Goal: Task Accomplishment & Management: Use online tool/utility

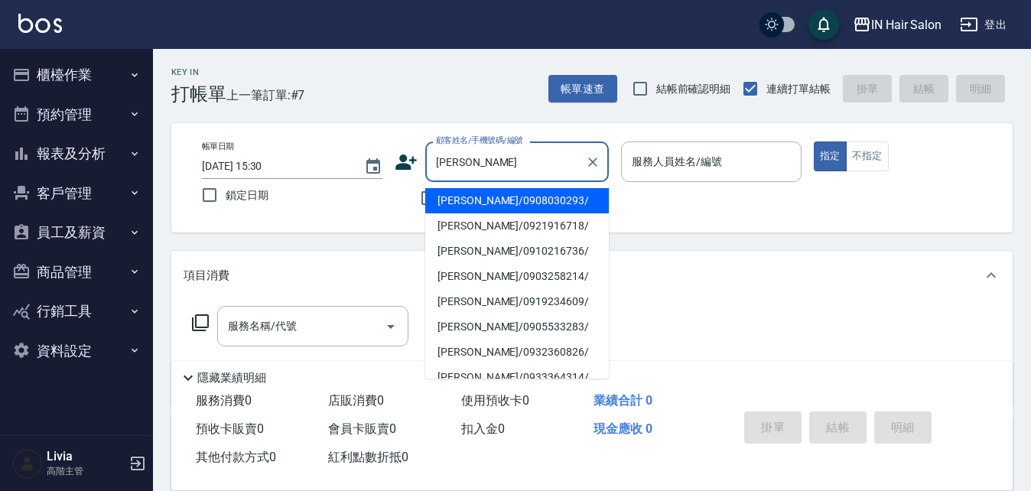
drag, startPoint x: 486, startPoint y: 255, endPoint x: 525, endPoint y: 225, distance: 49.1
click at [487, 254] on li "楊雅婷/0910216736/" at bounding box center [517, 251] width 184 height 25
type input "楊雅婷/0910216736/"
type input "8號店長Livia-8"
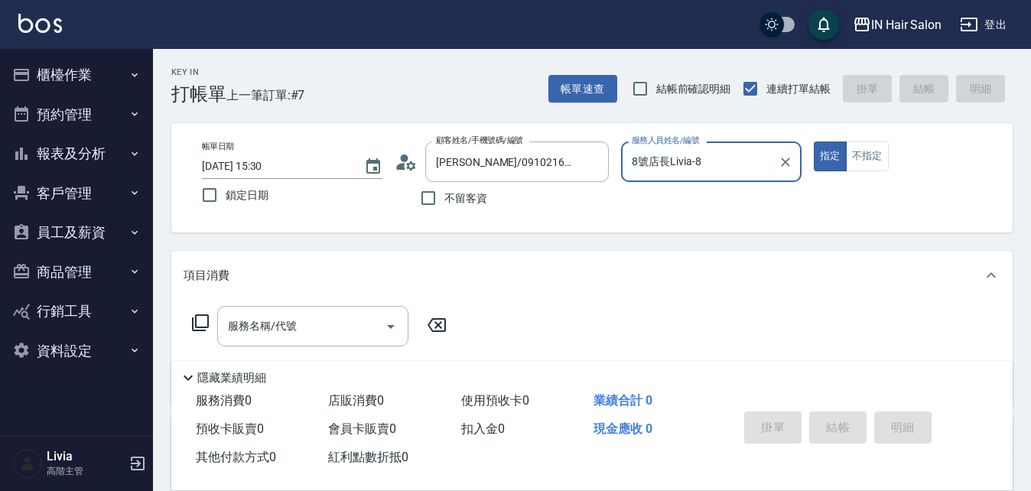
click at [201, 319] on icon at bounding box center [200, 323] width 18 height 18
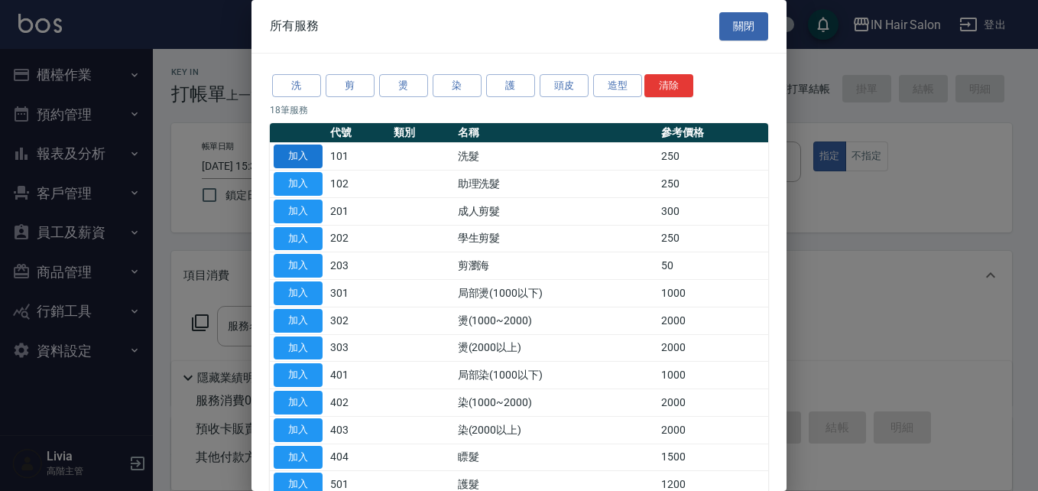
click at [304, 155] on button "加入" at bounding box center [298, 157] width 49 height 24
type input "洗髮(101)"
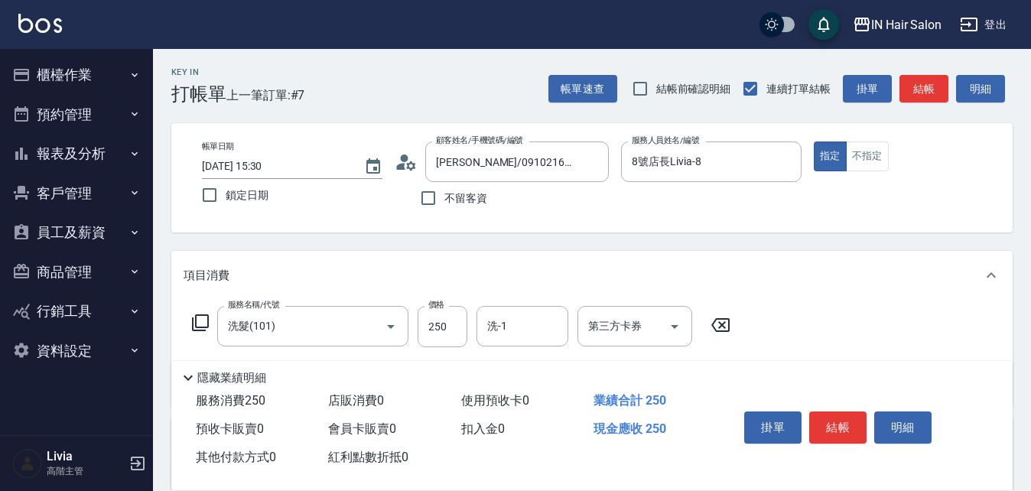
click at [206, 317] on icon at bounding box center [200, 323] width 18 height 18
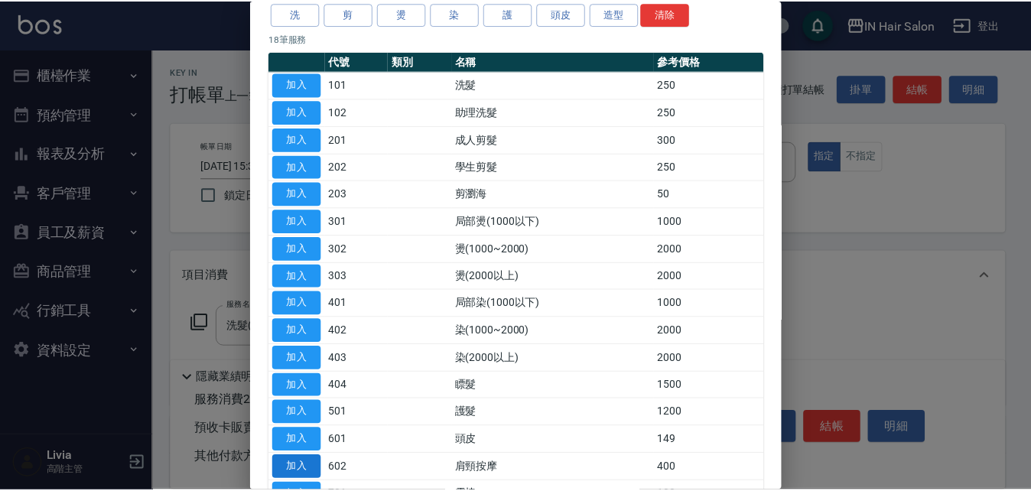
scroll to position [229, 0]
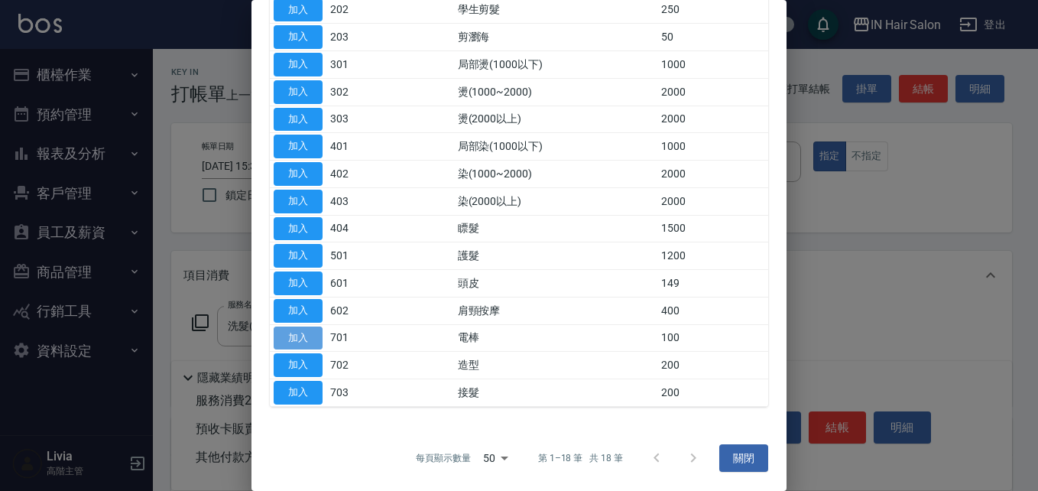
click at [304, 334] on button "加入" at bounding box center [298, 339] width 49 height 24
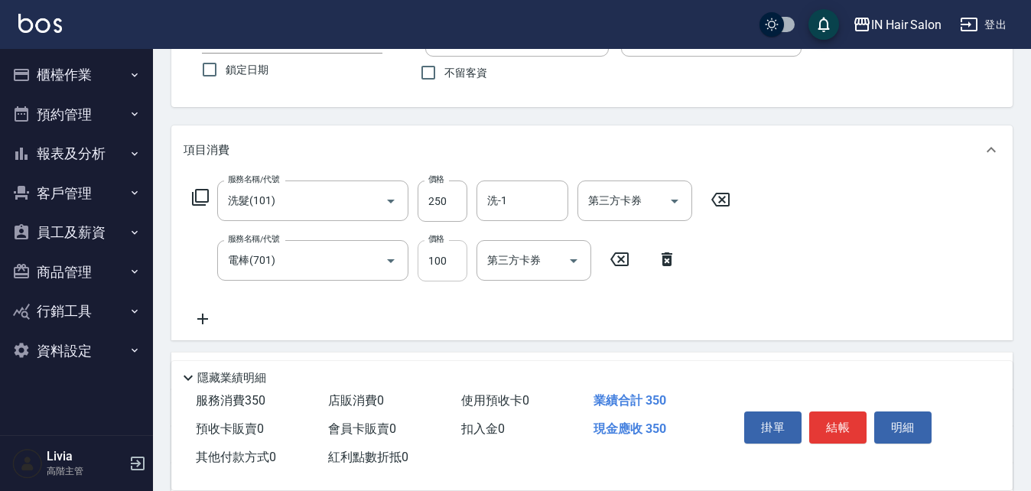
scroll to position [153, 0]
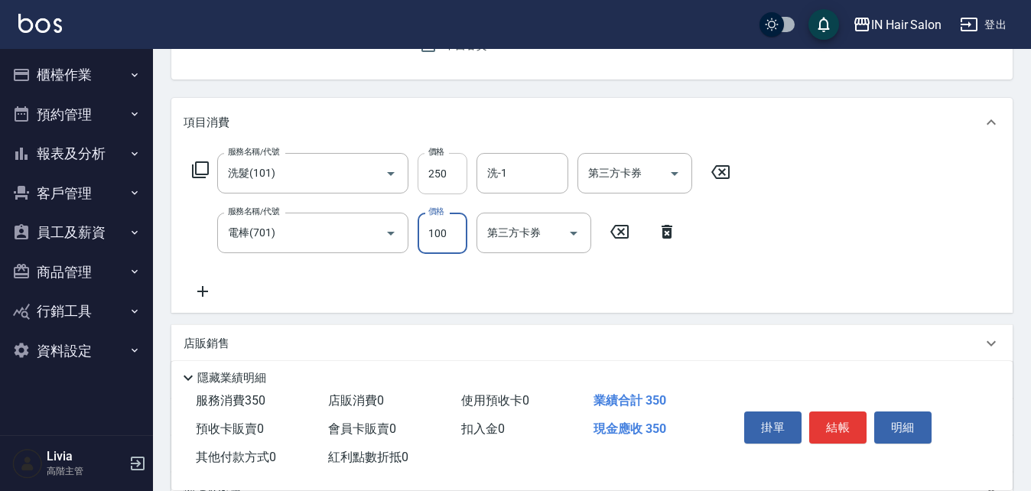
click at [444, 172] on input "250" at bounding box center [443, 173] width 50 height 41
click at [444, 171] on input "250" at bounding box center [443, 173] width 50 height 41
type input "300"
click at [381, 281] on div "服務名稱/代號 洗髮(101) 服務名稱/代號 價格 300 價格 洗-1 洗-1 第三方卡券 第三方卡券 服務名稱/代號 電棒(701) 服務名稱/代號 價…" at bounding box center [462, 227] width 556 height 148
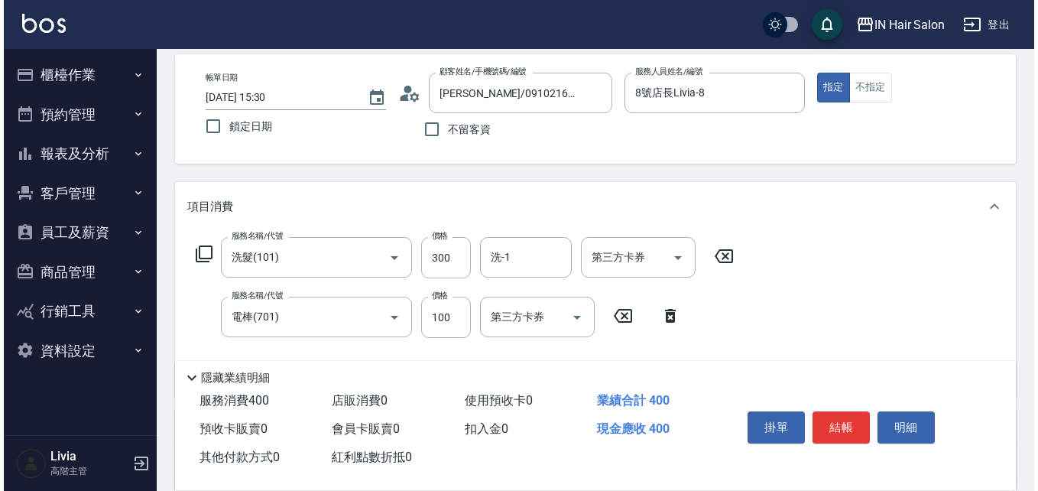
scroll to position [0, 0]
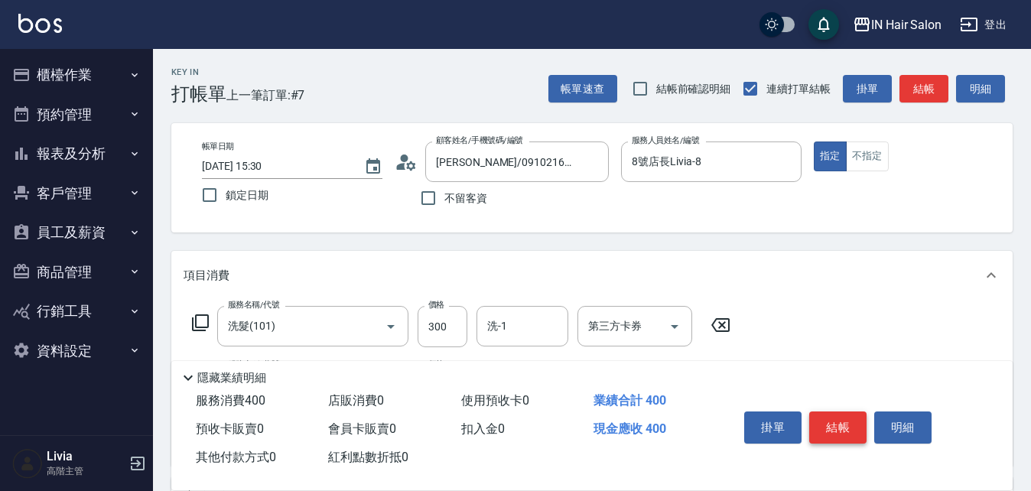
click at [845, 423] on button "結帳" at bounding box center [837, 427] width 57 height 32
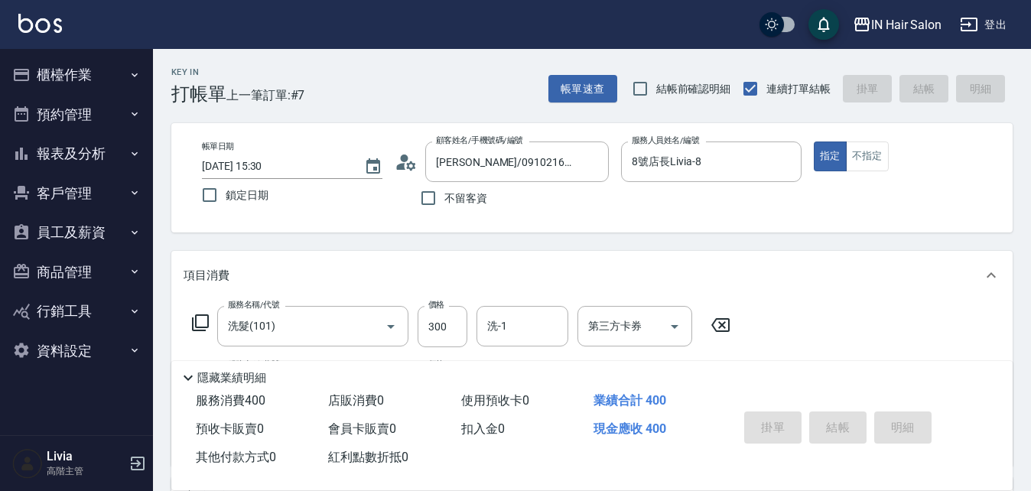
type input "2025/09/16 18:52"
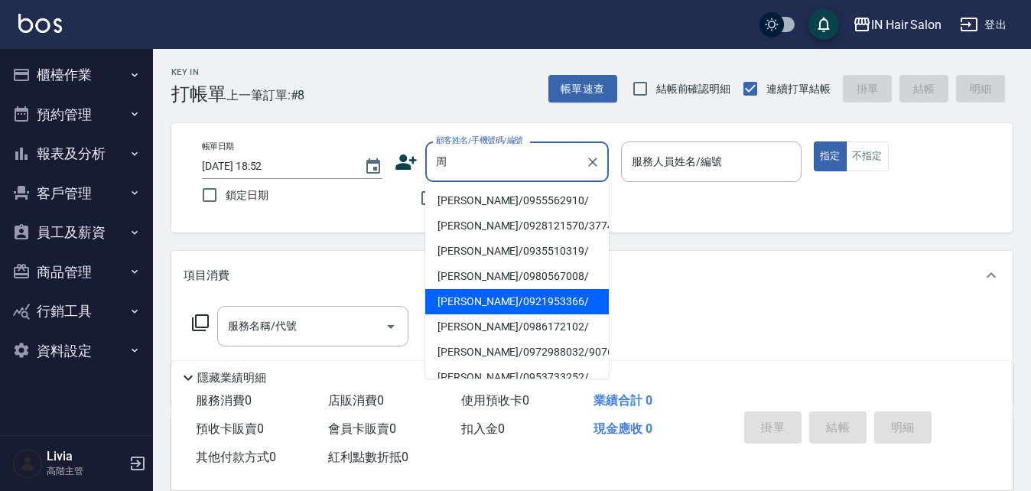
click at [470, 305] on li "周廷蔚/0921953366/" at bounding box center [517, 301] width 184 height 25
type input "周廷蔚/0921953366/"
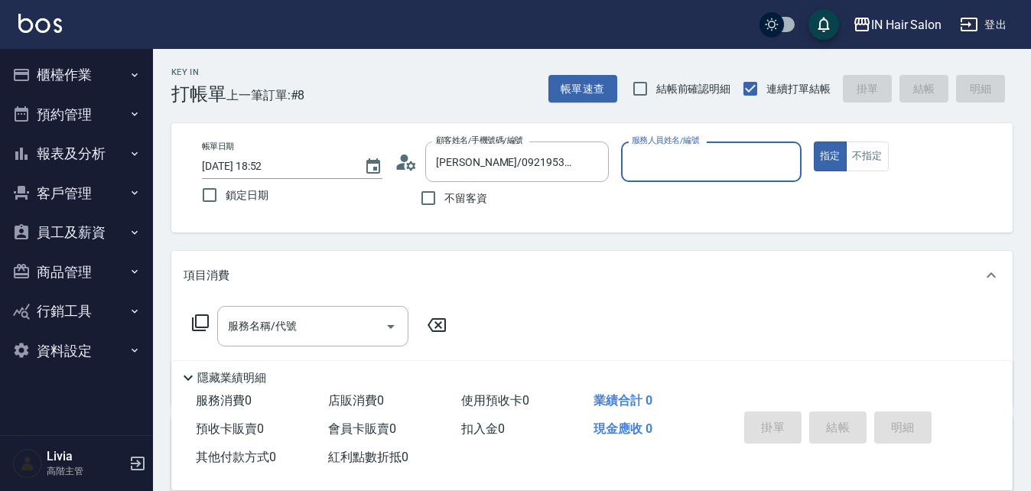
type input "6號設計師Molly-6"
click at [202, 322] on icon at bounding box center [200, 323] width 18 height 18
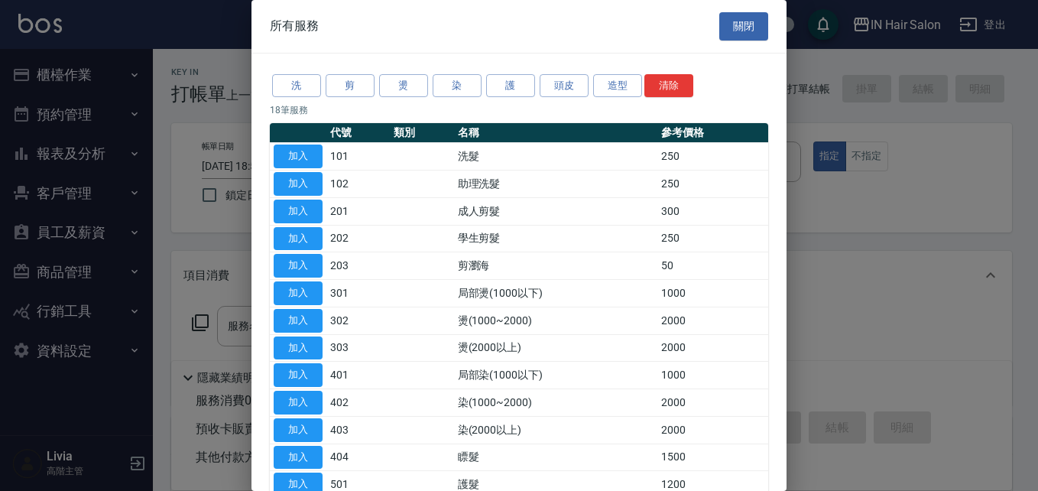
drag, startPoint x: 314, startPoint y: 152, endPoint x: 271, endPoint y: 209, distance: 70.5
click at [314, 155] on button "加入" at bounding box center [298, 157] width 49 height 24
type input "洗髮(101)"
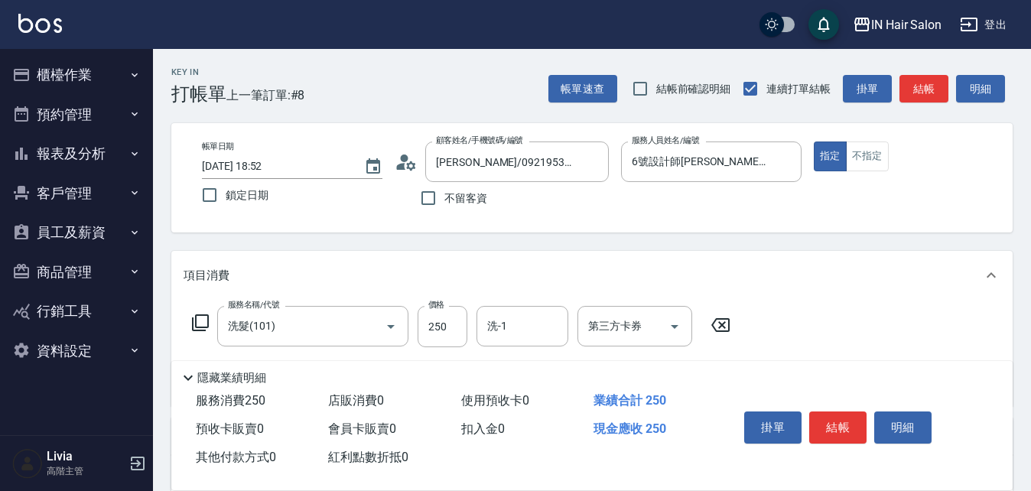
click at [206, 318] on icon at bounding box center [200, 323] width 18 height 18
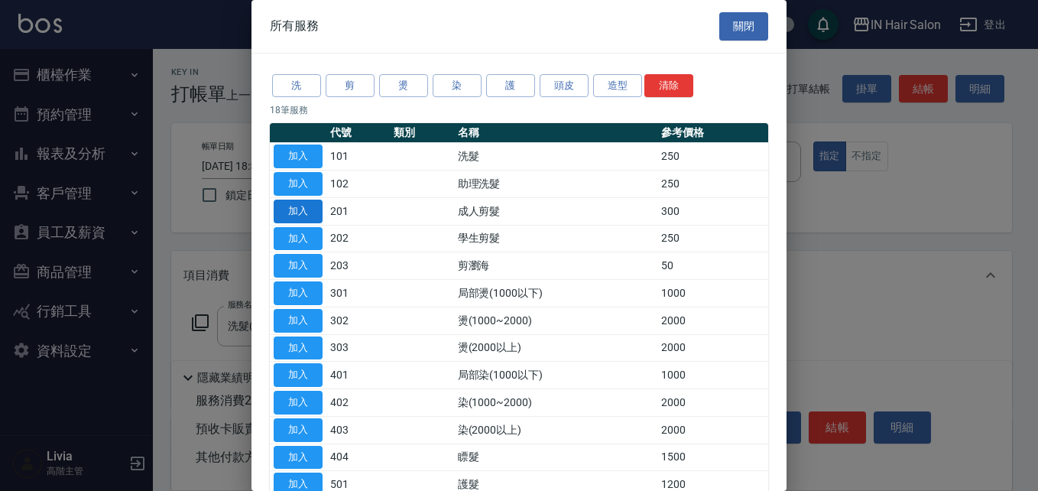
click at [307, 211] on button "加入" at bounding box center [298, 212] width 49 height 24
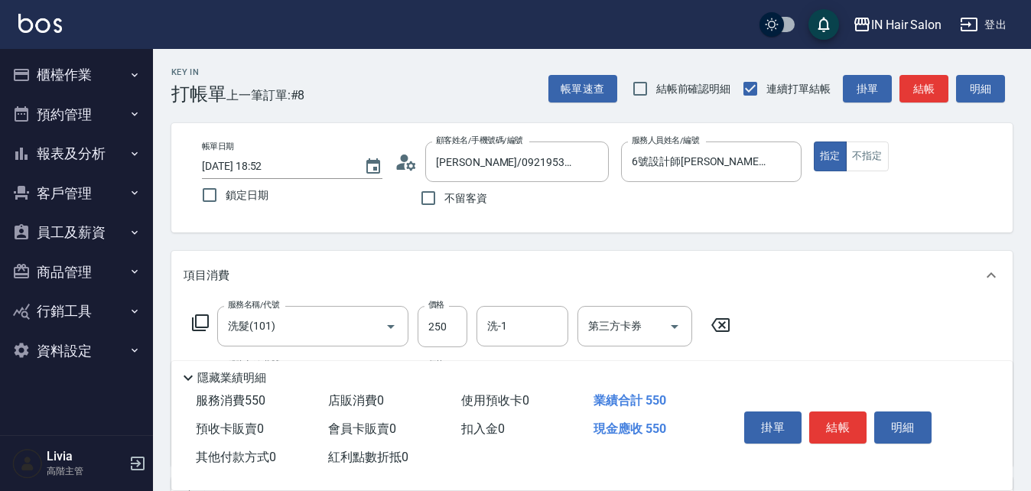
click at [197, 320] on icon at bounding box center [200, 323] width 18 height 18
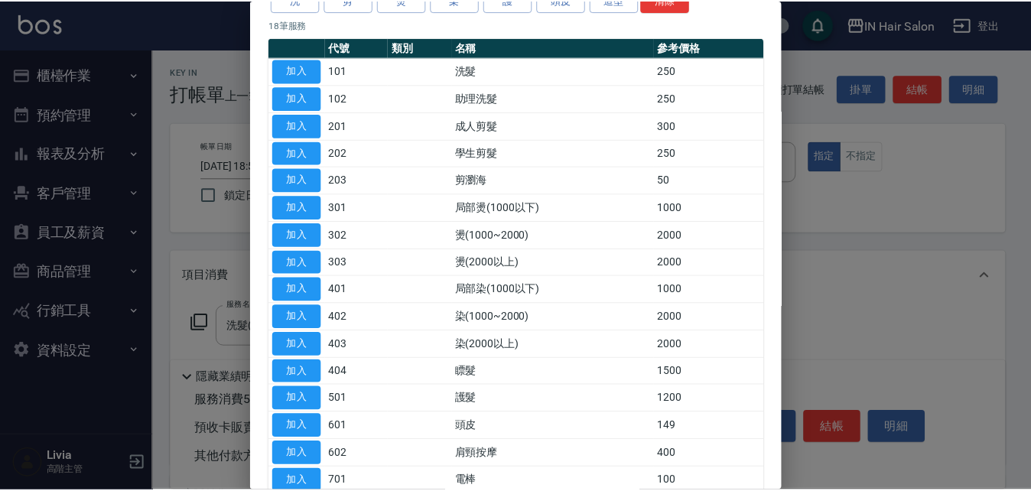
scroll to position [229, 0]
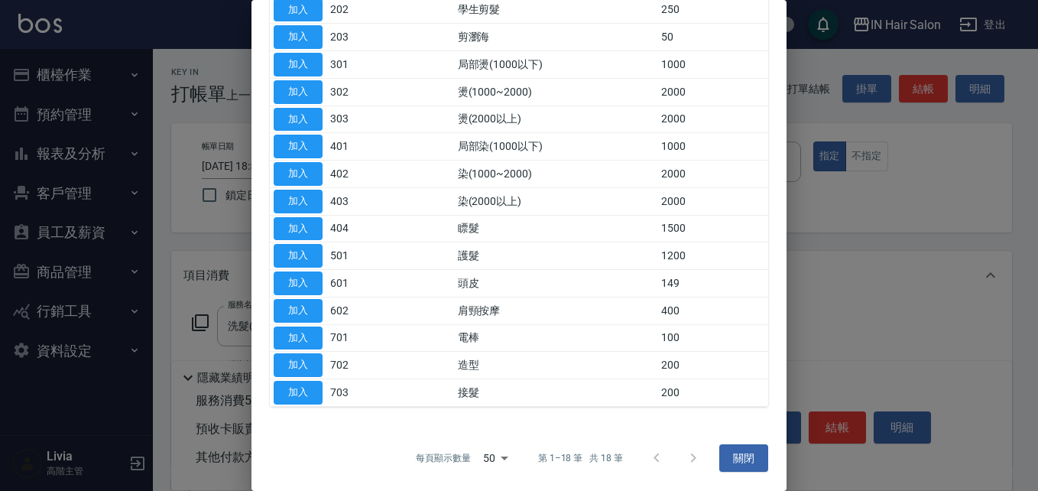
drag, startPoint x: 301, startPoint y: 282, endPoint x: 344, endPoint y: 275, distance: 44.1
click at [304, 283] on button "加入" at bounding box center [298, 283] width 49 height 24
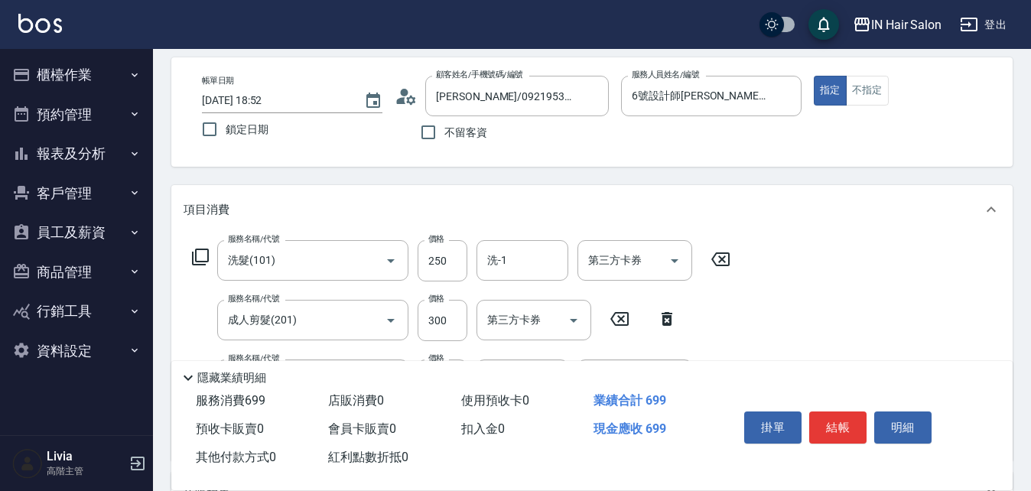
scroll to position [153, 0]
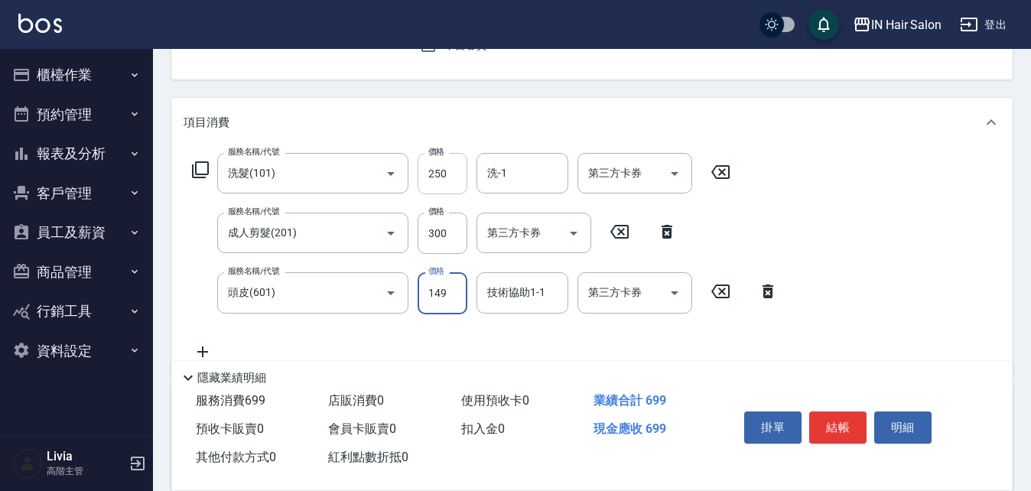
click at [454, 170] on input "250" at bounding box center [443, 173] width 50 height 41
type input "300"
drag, startPoint x: 404, startPoint y: 262, endPoint x: 419, endPoint y: 254, distance: 17.5
click at [404, 262] on div "服務名稱/代號 洗髮(101) 服務名稱/代號 價格 300 價格 洗-1 洗-1 第三方卡券 第三方卡券 服務名稱/代號 成人剪髮(201) 服務名稱/代號…" at bounding box center [485, 256] width 603 height 207
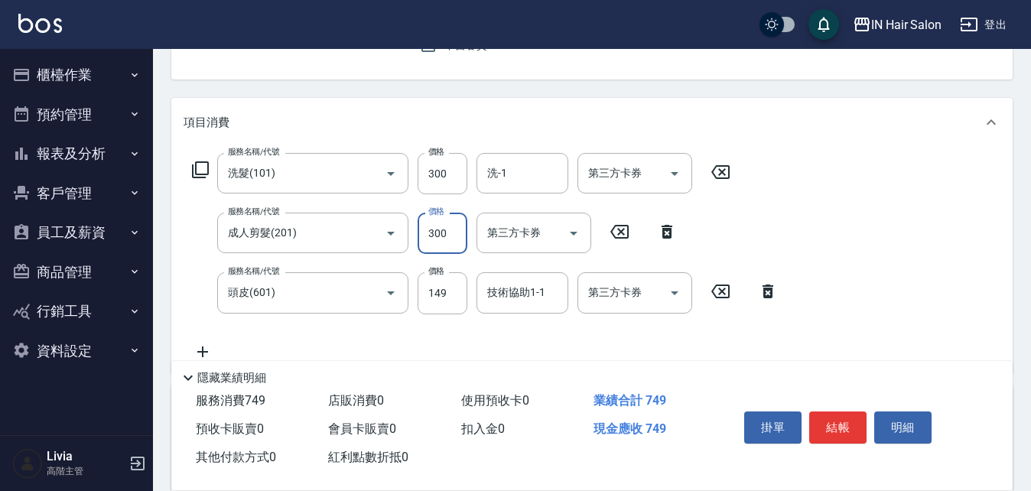
click at [448, 229] on input "300" at bounding box center [443, 233] width 50 height 41
type input "400"
click at [385, 330] on div "服務名稱/代號 洗髮(101) 服務名稱/代號 價格 300 價格 洗-1 洗-1 第三方卡券 第三方卡券 服務名稱/代號 成人剪髮(201) 服務名稱/代號…" at bounding box center [485, 256] width 603 height 207
click at [439, 300] on input "149" at bounding box center [443, 292] width 50 height 41
type input "50"
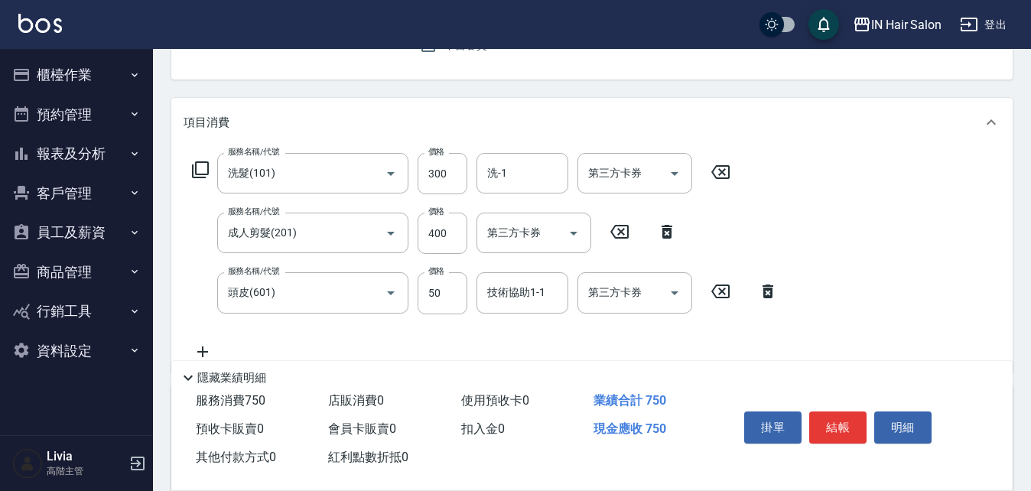
click at [393, 327] on div "服務名稱/代號 洗髮(101) 服務名稱/代號 價格 300 價格 洗-1 洗-1 第三方卡券 第三方卡券 服務名稱/代號 成人剪髮(201) 服務名稱/代號…" at bounding box center [485, 256] width 603 height 207
click at [844, 420] on button "結帳" at bounding box center [837, 427] width 57 height 32
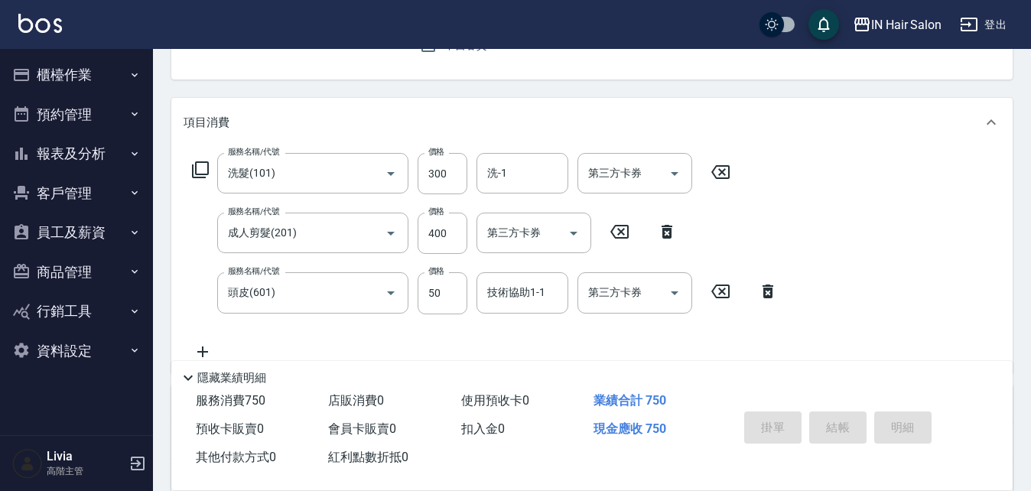
type input "2025/09/16 18:53"
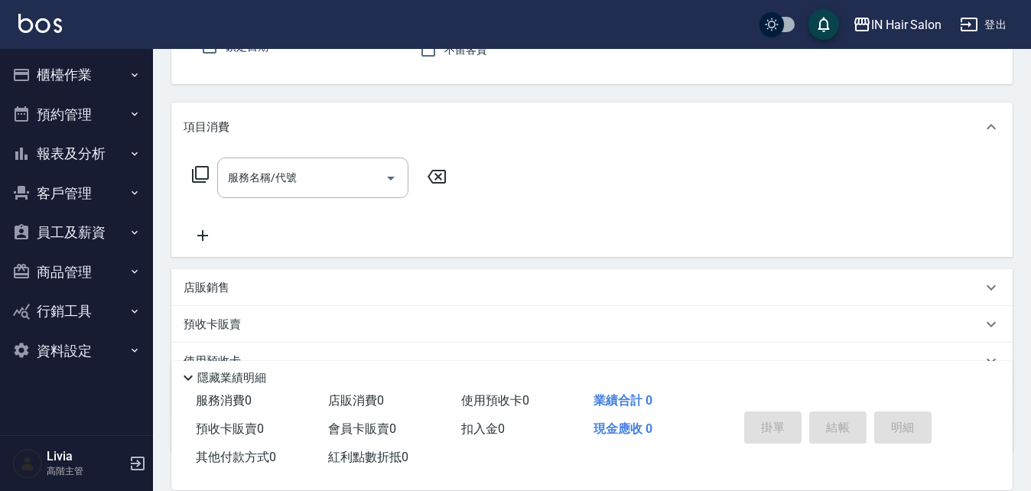
scroll to position [0, 0]
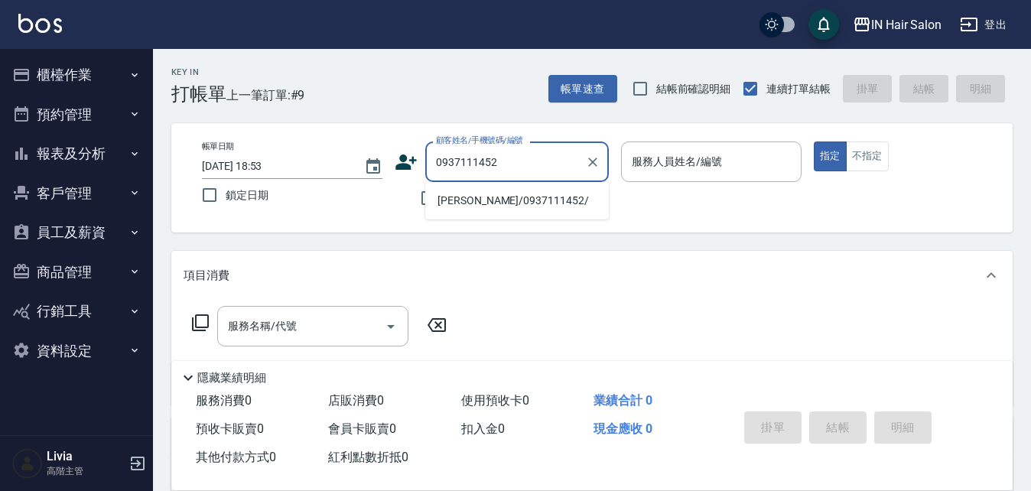
click at [463, 199] on li "劉惠婷/0937111452/" at bounding box center [517, 200] width 184 height 25
type input "劉惠婷/0937111452/"
type input "7號設計師Erica-7"
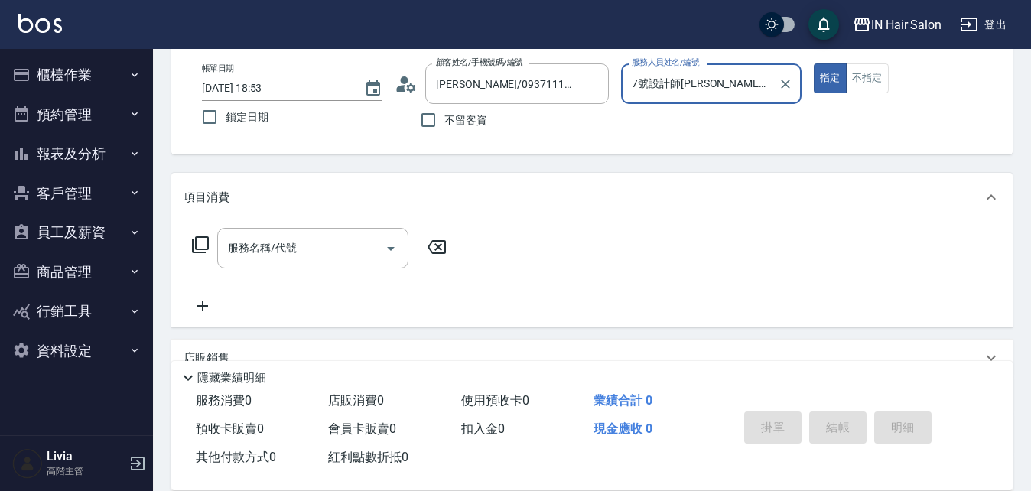
scroll to position [262, 0]
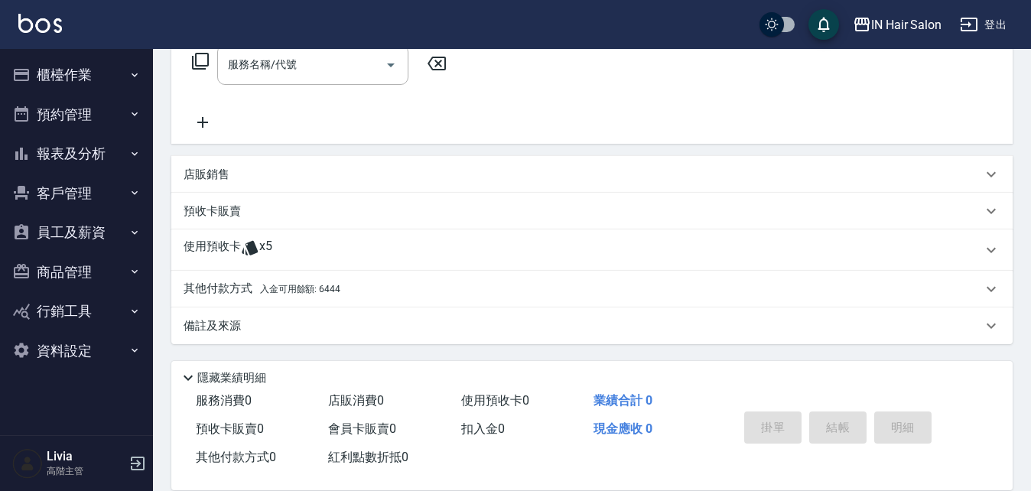
click at [206, 249] on p "使用預收卡" at bounding box center [212, 250] width 57 height 23
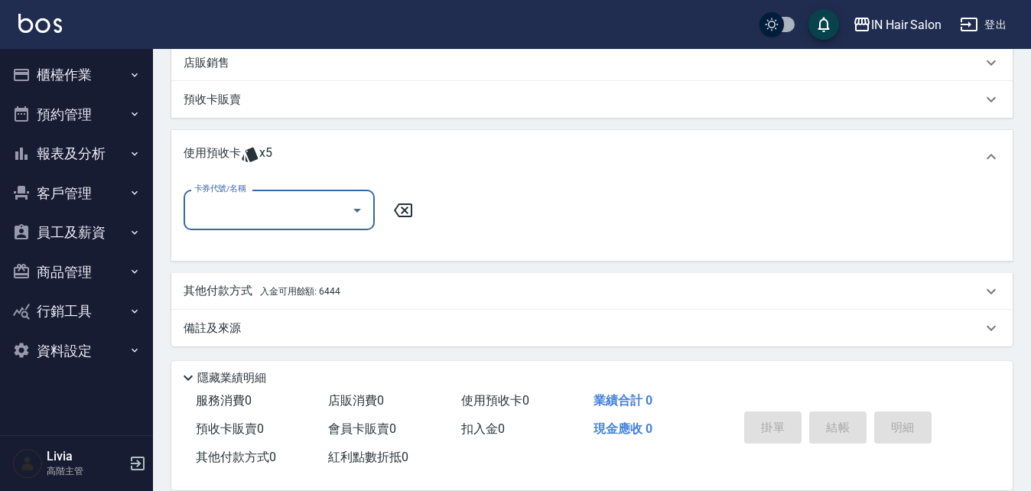
scroll to position [375, 0]
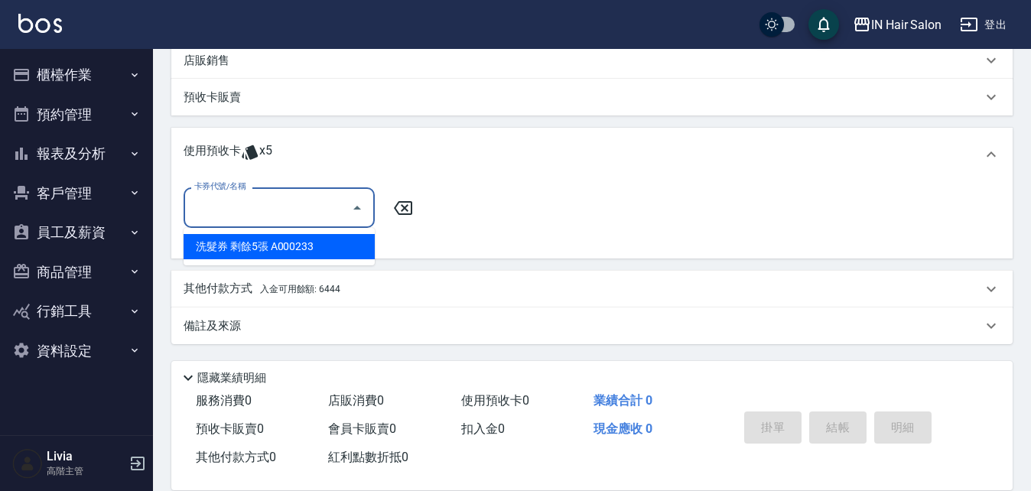
click at [276, 212] on input "卡券代號/名稱" at bounding box center [267, 207] width 154 height 27
drag, startPoint x: 265, startPoint y: 246, endPoint x: 300, endPoint y: 248, distance: 35.2
click at [265, 248] on div "洗髮券 剩餘5張 A000233" at bounding box center [279, 246] width 191 height 25
type input "洗髮券 A000233"
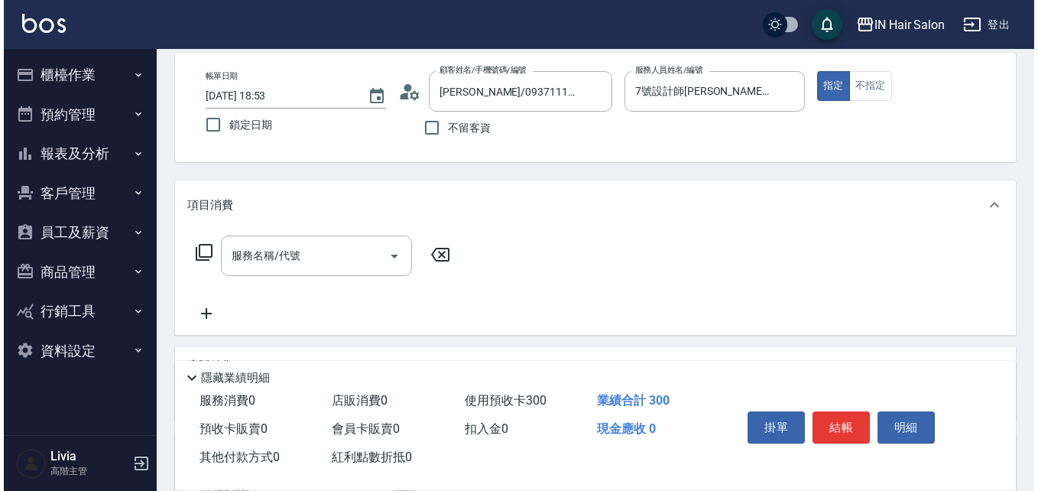
scroll to position [0, 0]
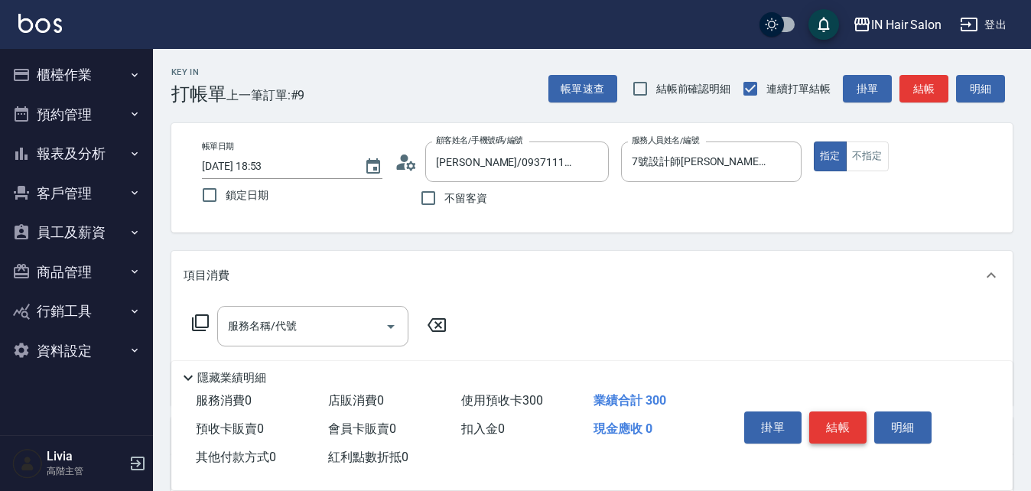
drag, startPoint x: 833, startPoint y: 427, endPoint x: 835, endPoint y: 408, distance: 18.5
click at [832, 424] on button "結帳" at bounding box center [837, 427] width 57 height 32
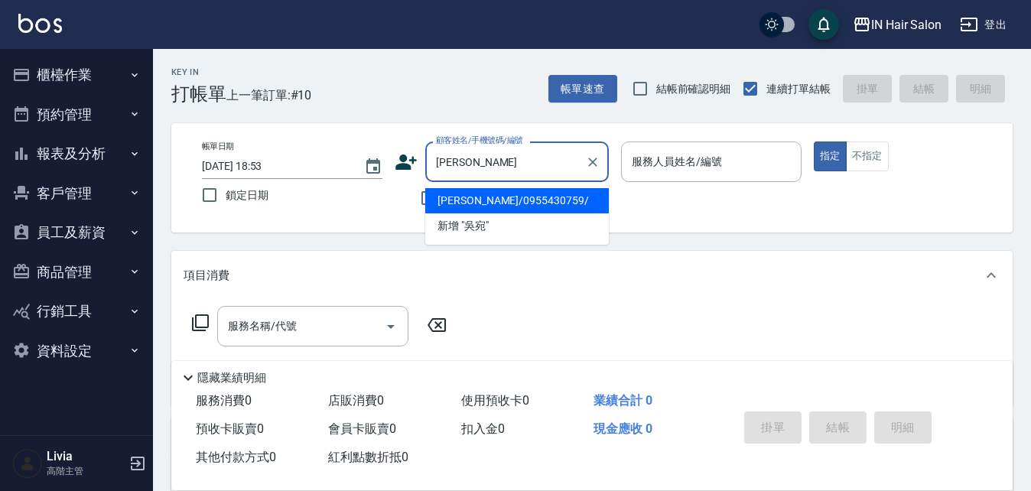
drag, startPoint x: 471, startPoint y: 203, endPoint x: 486, endPoint y: 209, distance: 15.8
click at [472, 203] on li "吳宛怡/0955430759/" at bounding box center [517, 200] width 184 height 25
type input "吳宛怡/0955430759/"
type input "8號店長Livia-8"
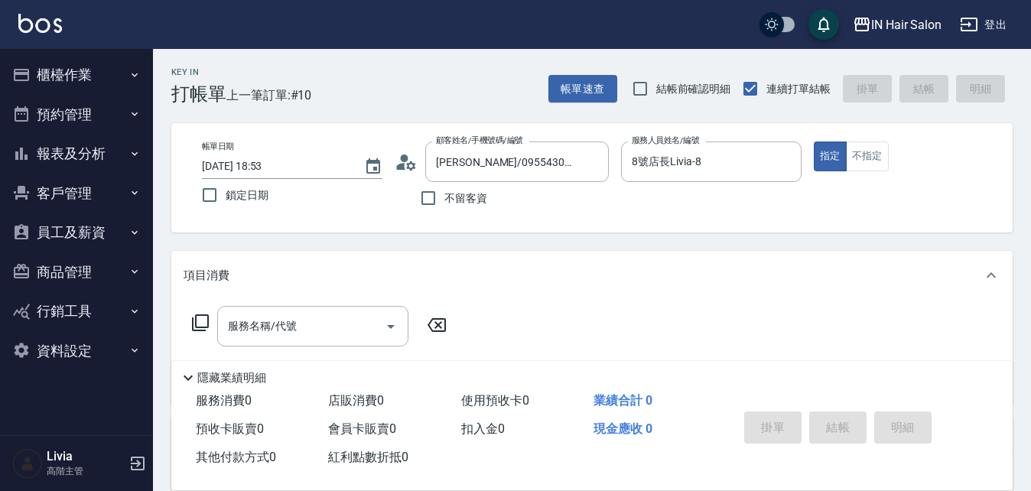
click at [204, 316] on icon at bounding box center [200, 323] width 18 height 18
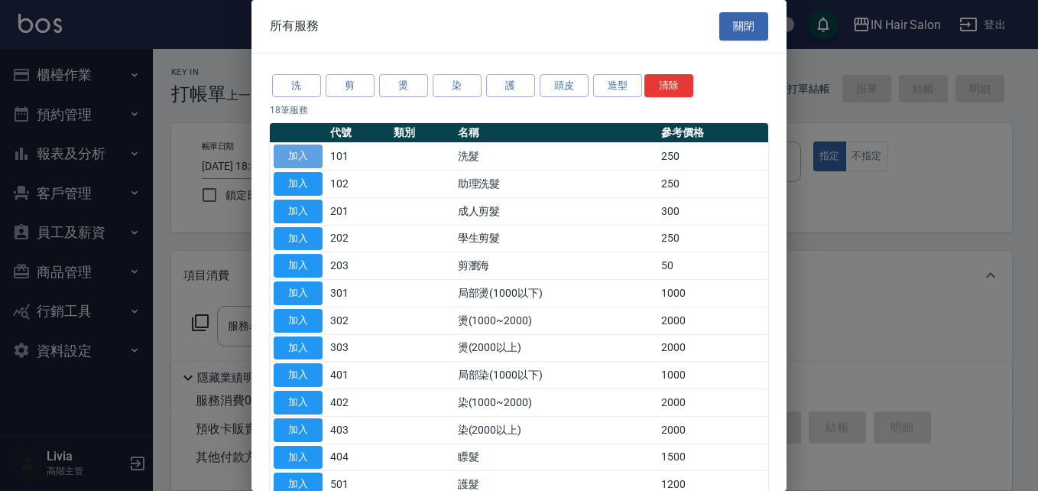
click at [310, 149] on button "加入" at bounding box center [298, 157] width 49 height 24
type input "洗髮(101)"
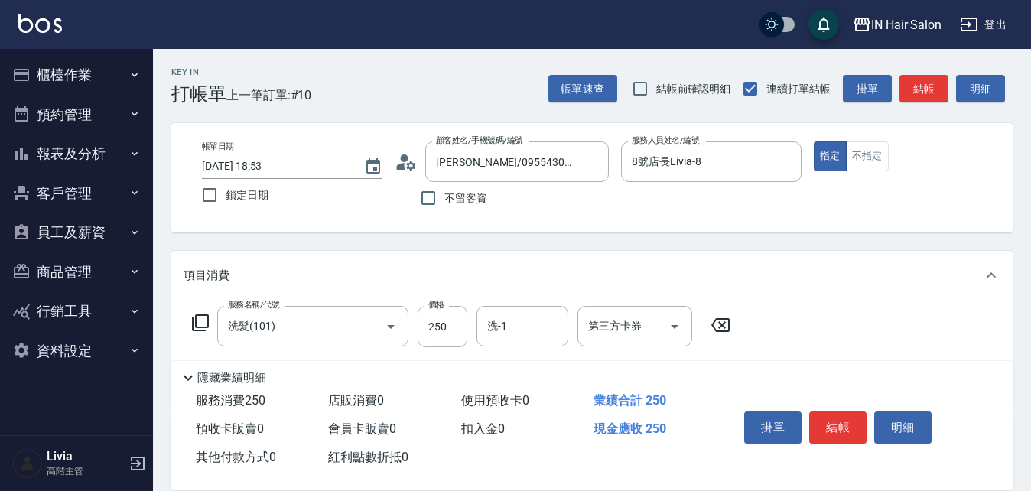
click at [203, 322] on icon at bounding box center [200, 323] width 18 height 18
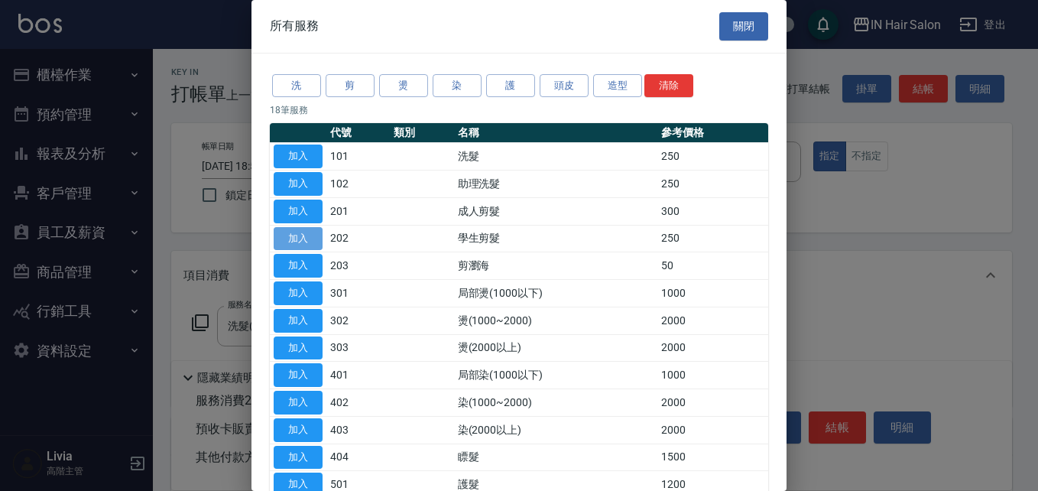
click at [310, 239] on button "加入" at bounding box center [298, 239] width 49 height 24
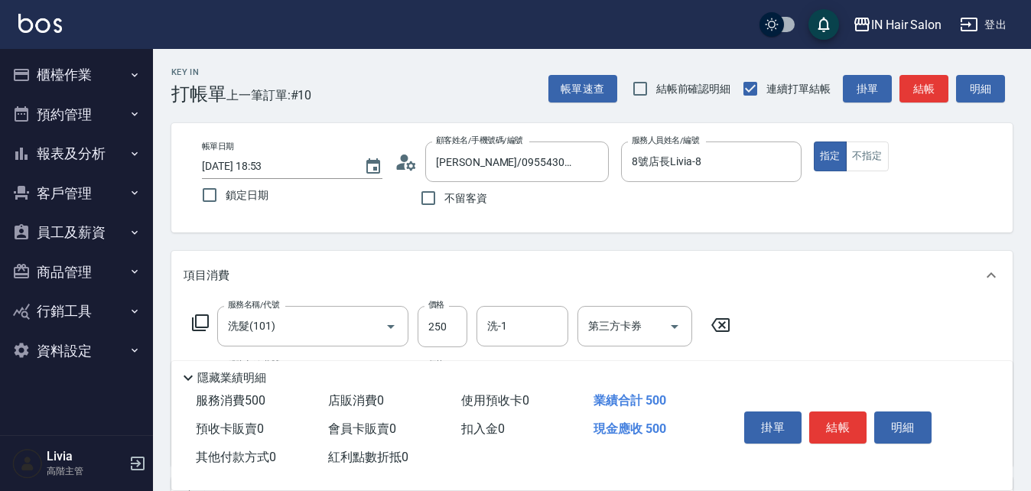
click at [200, 324] on icon at bounding box center [200, 323] width 18 height 18
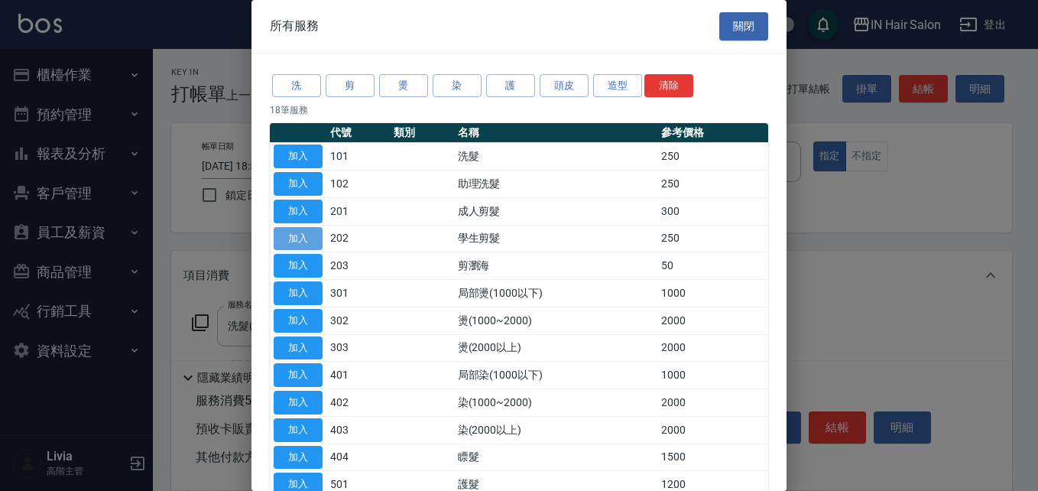
click at [304, 240] on button "加入" at bounding box center [298, 239] width 49 height 24
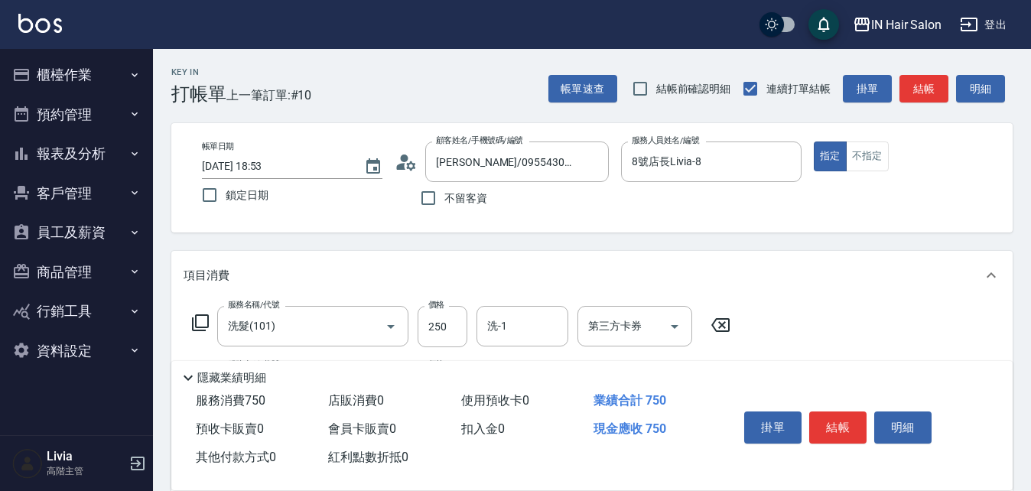
click at [199, 322] on icon at bounding box center [200, 323] width 18 height 18
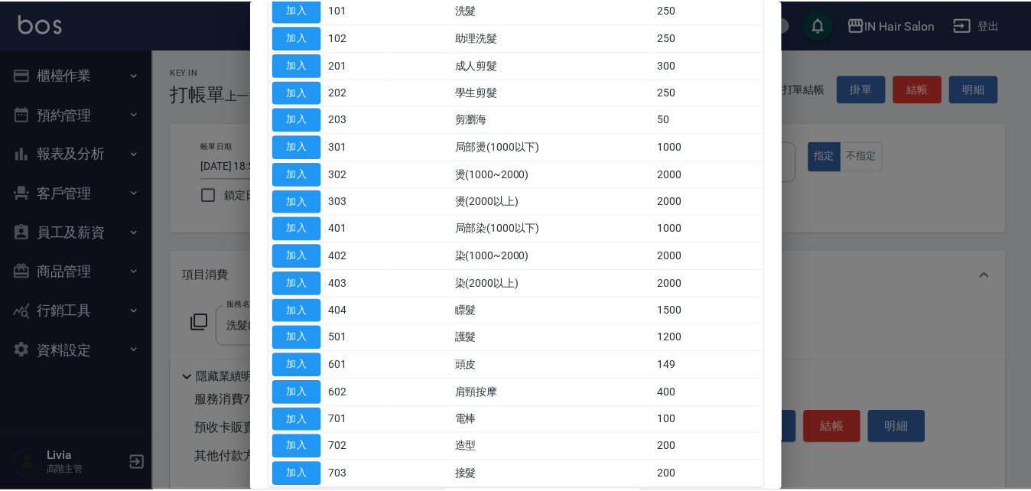
scroll to position [153, 0]
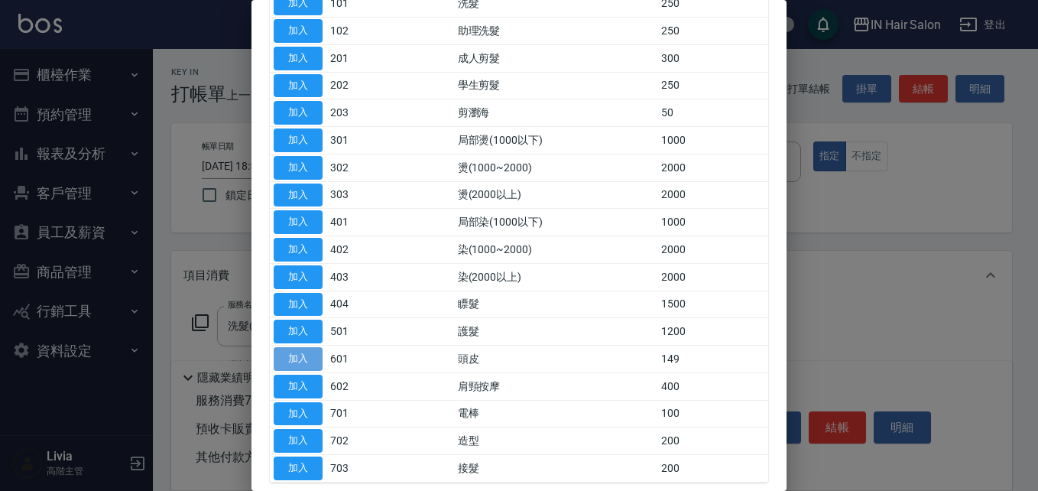
click at [297, 357] on button "加入" at bounding box center [298, 359] width 49 height 24
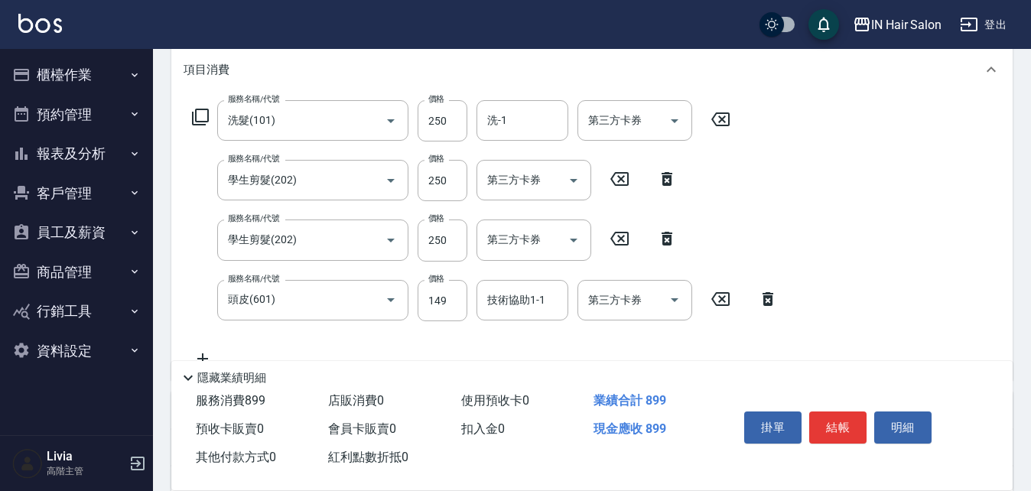
scroll to position [229, 0]
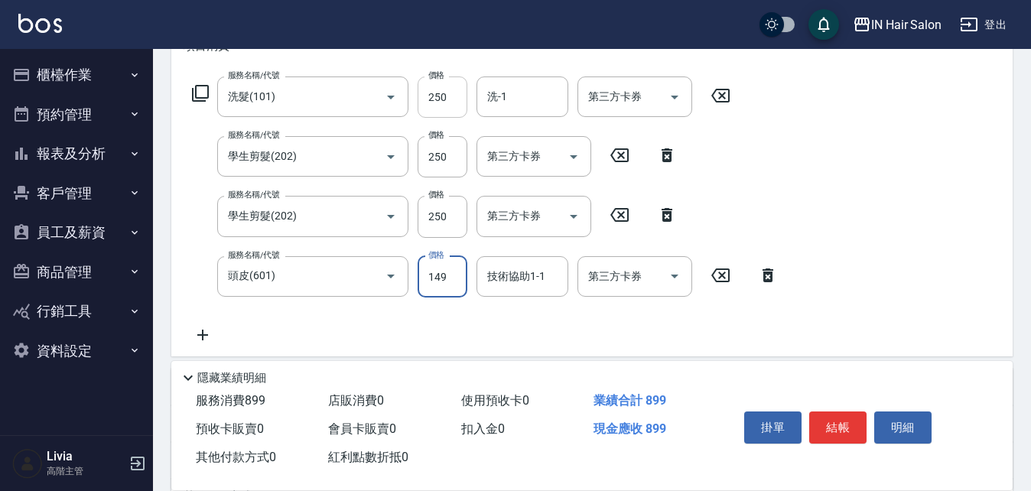
click at [450, 104] on input "250" at bounding box center [443, 96] width 50 height 41
type input "300"
drag, startPoint x: 402, startPoint y: 317, endPoint x: 411, endPoint y: 309, distance: 11.4
click at [402, 317] on div "服務名稱/代號 洗髮(101) 服務名稱/代號 價格 300 價格 洗-1 洗-1 第三方卡券 第三方卡券 服務名稱/代號 學生剪髮(202) 服務名稱/代號…" at bounding box center [485, 210] width 603 height 268
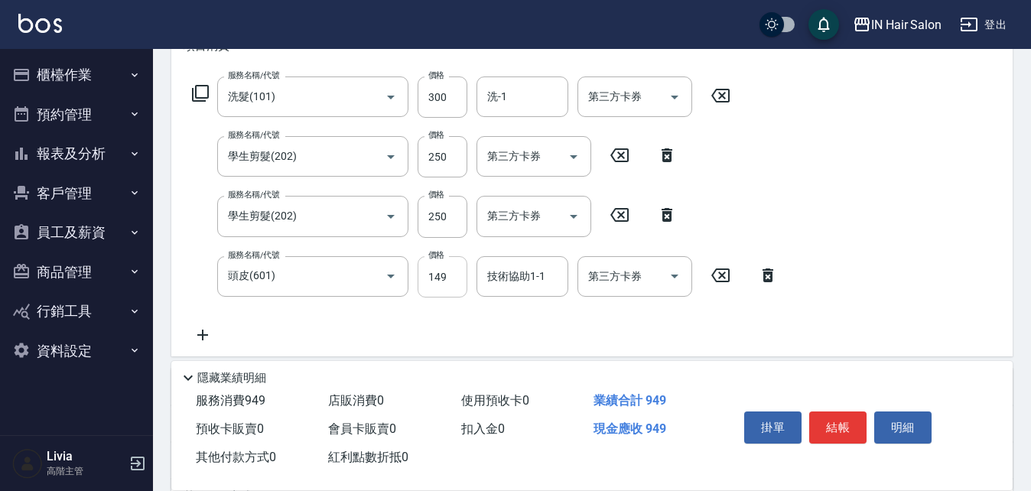
click at [444, 280] on input "149" at bounding box center [443, 276] width 50 height 41
type input "100"
click at [362, 317] on div "服務名稱/代號 洗髮(101) 服務名稱/代號 價格 300 價格 洗-1 洗-1 第三方卡券 第三方卡券 服務名稱/代號 學生剪髮(202) 服務名稱/代號…" at bounding box center [485, 210] width 603 height 268
click at [516, 277] on input "技術協助1-1" at bounding box center [522, 276] width 78 height 27
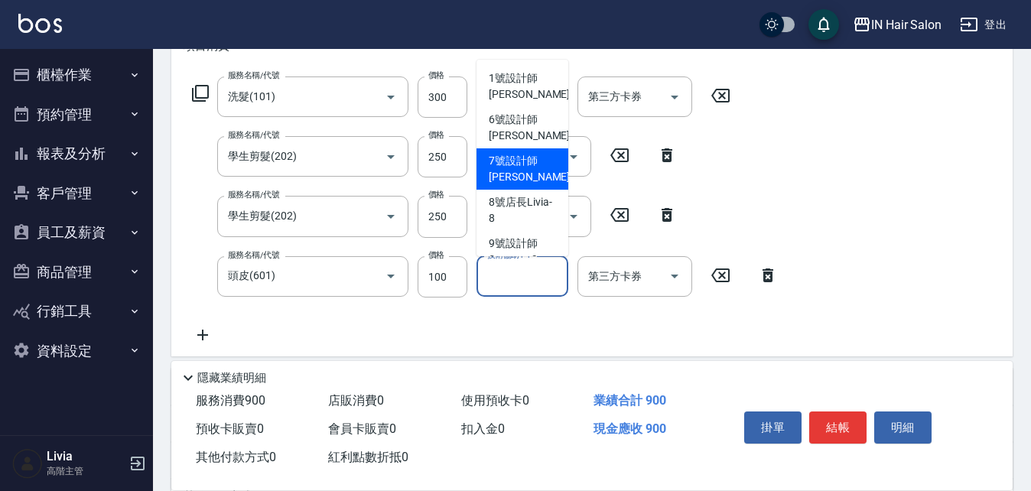
click at [516, 160] on span "7號設計師Erica -7" at bounding box center [534, 169] width 90 height 32
type input "7號設計師Erica-7"
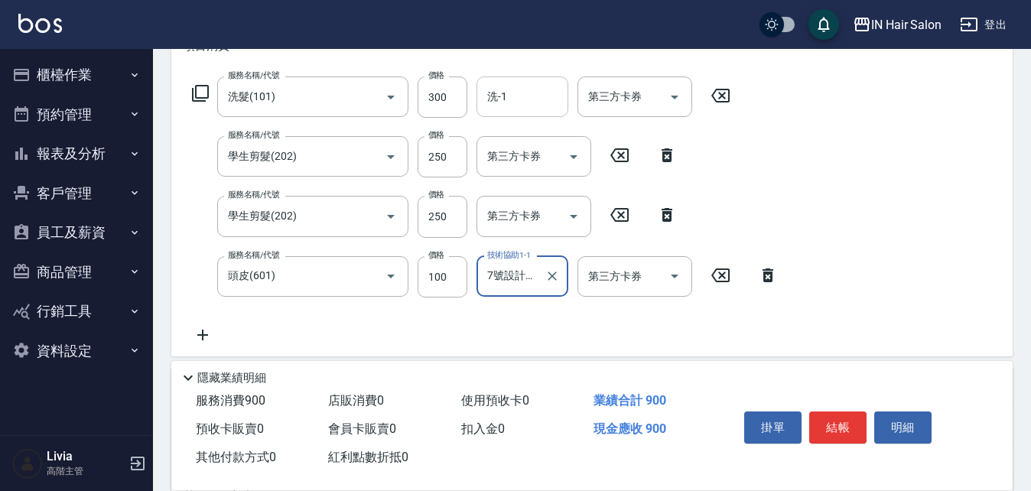
click at [518, 98] on input "洗-1" at bounding box center [522, 96] width 78 height 27
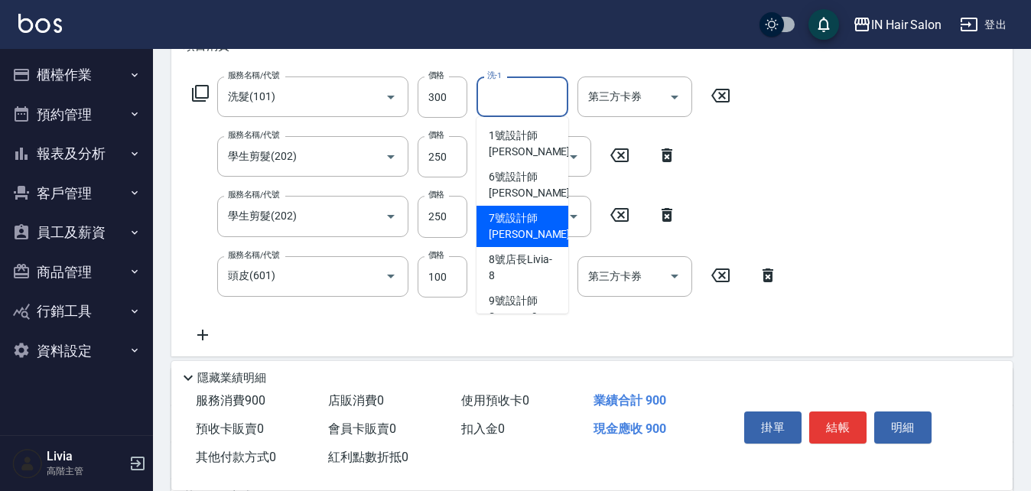
drag, startPoint x: 509, startPoint y: 232, endPoint x: 486, endPoint y: 257, distance: 33.5
click at [509, 233] on span "7號設計師Erica -7" at bounding box center [534, 226] width 90 height 32
type input "7號設計師Erica-7"
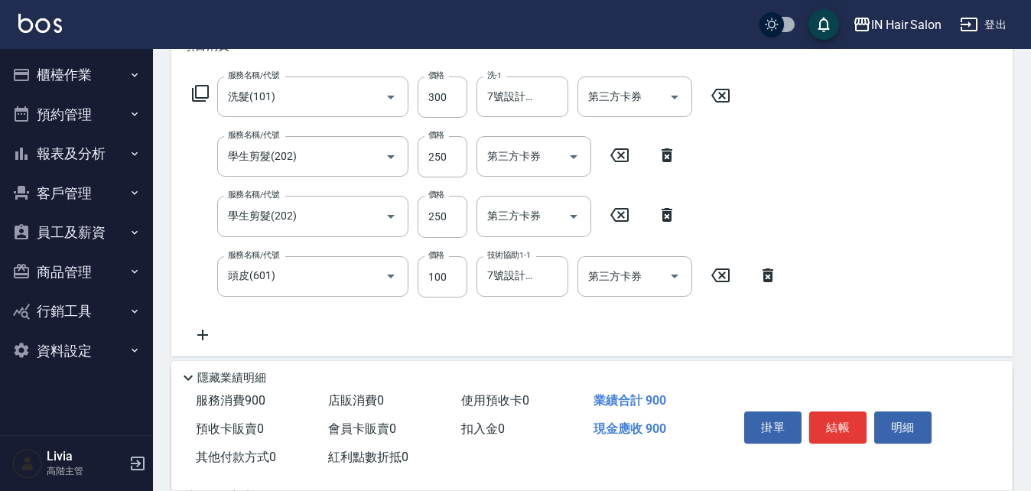
click at [452, 322] on div "服務名稱/代號 洗髮(101) 服務名稱/代號 價格 300 價格 洗-1 7號設計師Erica-7 洗-1 第三方卡券 第三方卡券 服務名稱/代號 學生剪髮…" at bounding box center [485, 210] width 603 height 268
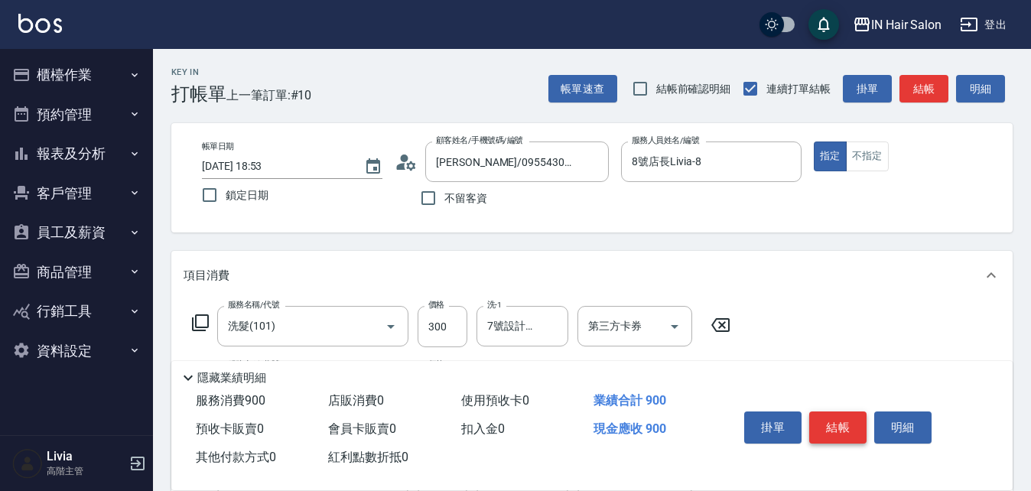
click at [851, 417] on button "結帳" at bounding box center [837, 427] width 57 height 32
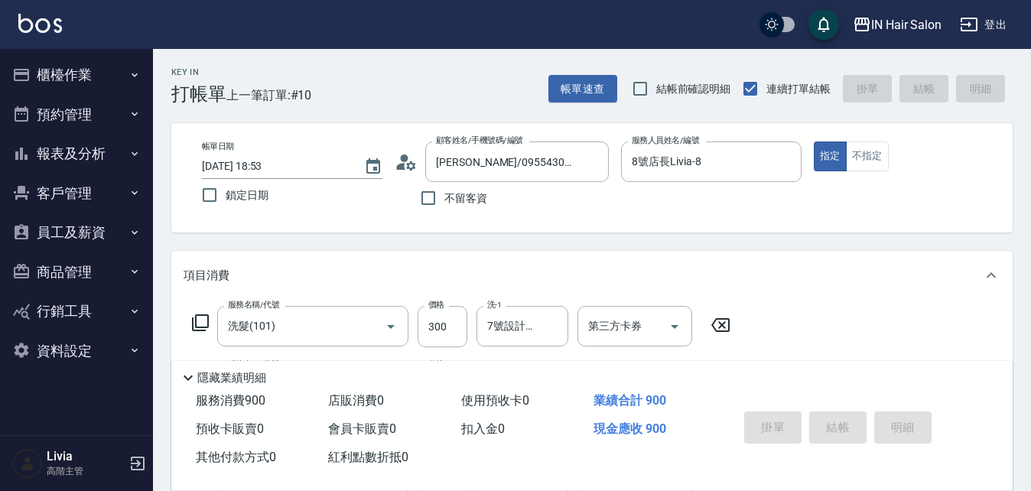
type input "2025/09/16 18:54"
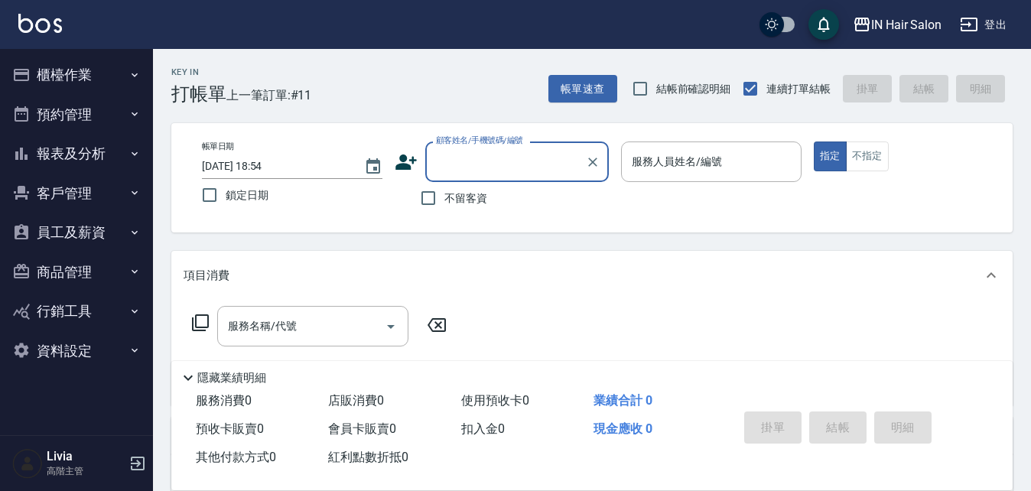
click at [73, 76] on button "櫃檯作業" at bounding box center [76, 75] width 141 height 40
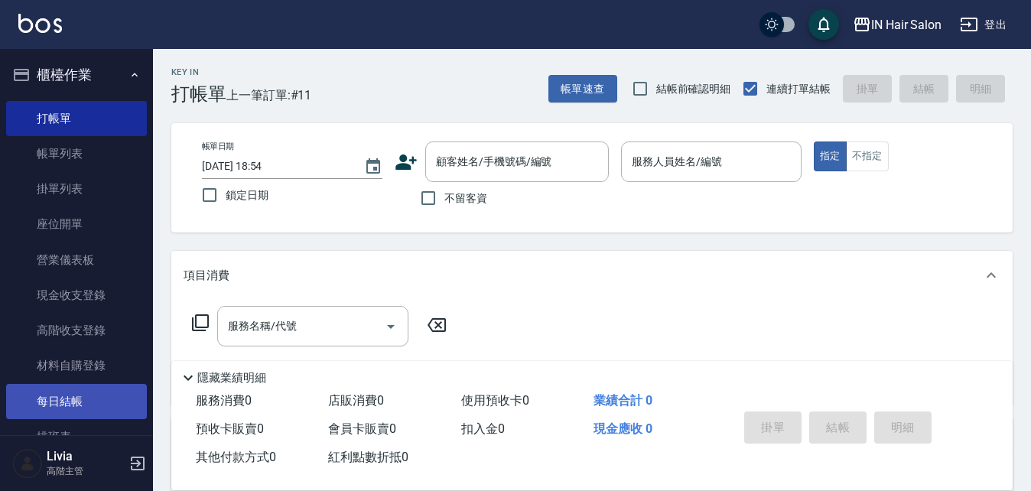
click at [87, 407] on link "每日結帳" at bounding box center [76, 401] width 141 height 35
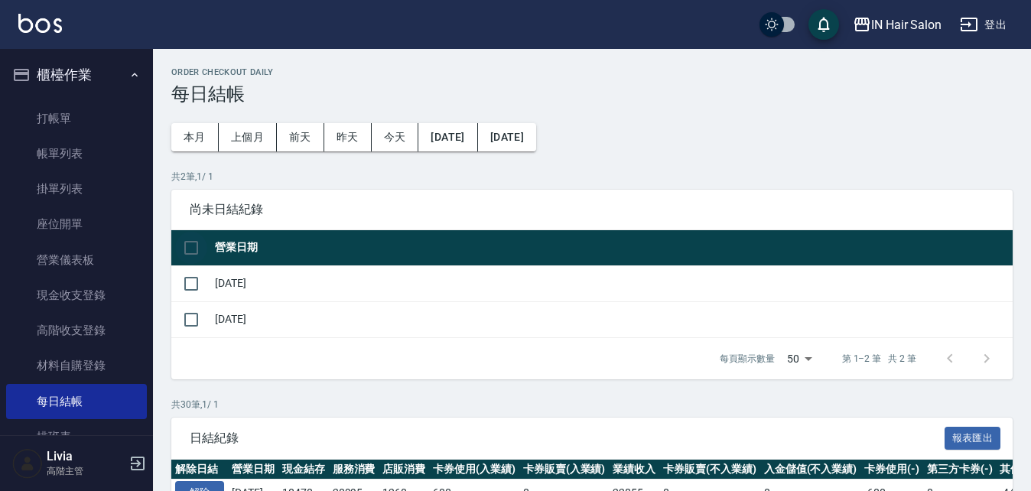
click at [183, 243] on input "checkbox" at bounding box center [191, 248] width 32 height 32
checkbox input "true"
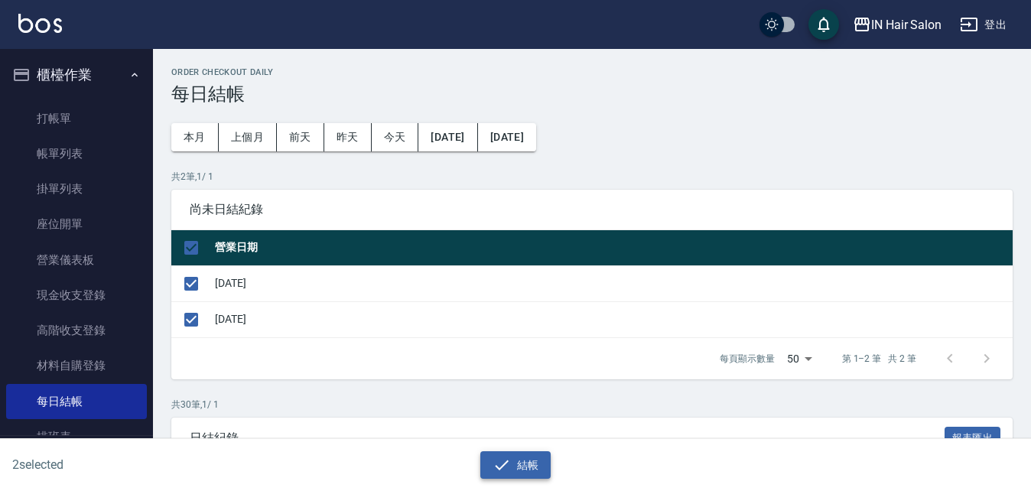
click at [528, 464] on button "結帳" at bounding box center [515, 465] width 71 height 28
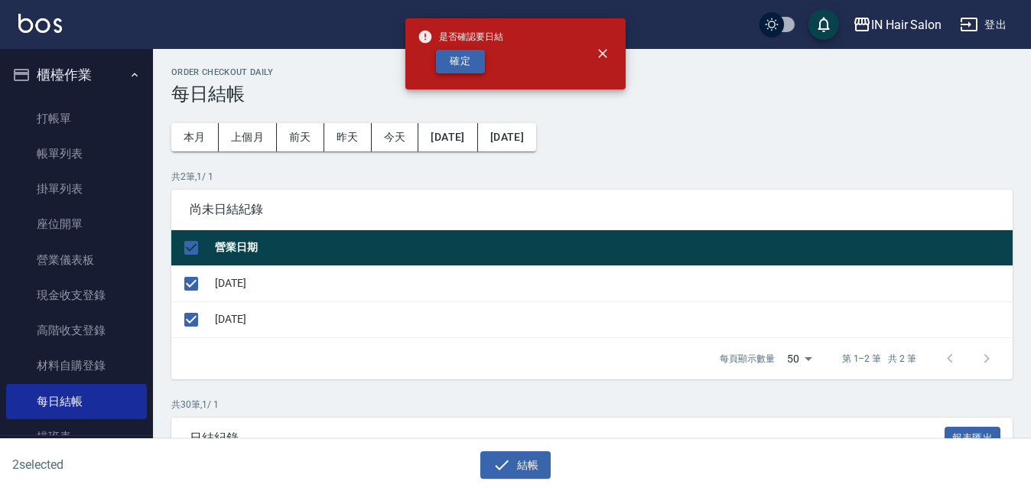
click at [470, 60] on button "確定" at bounding box center [460, 62] width 49 height 24
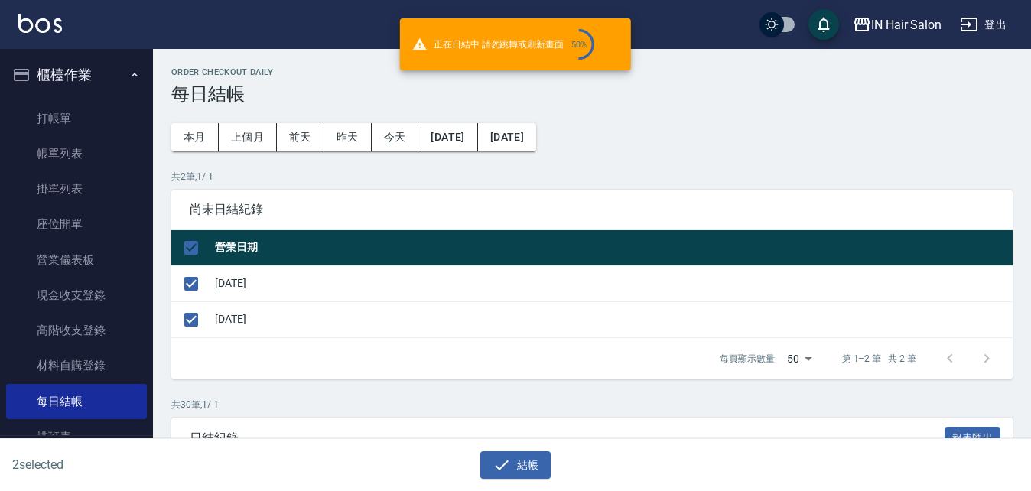
checkbox input "false"
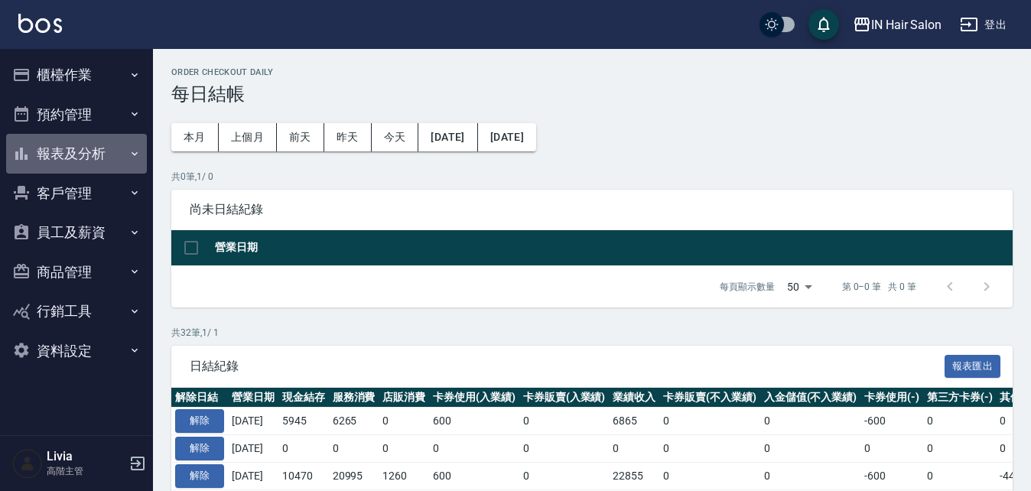
click at [65, 149] on button "報表及分析" at bounding box center [76, 154] width 141 height 40
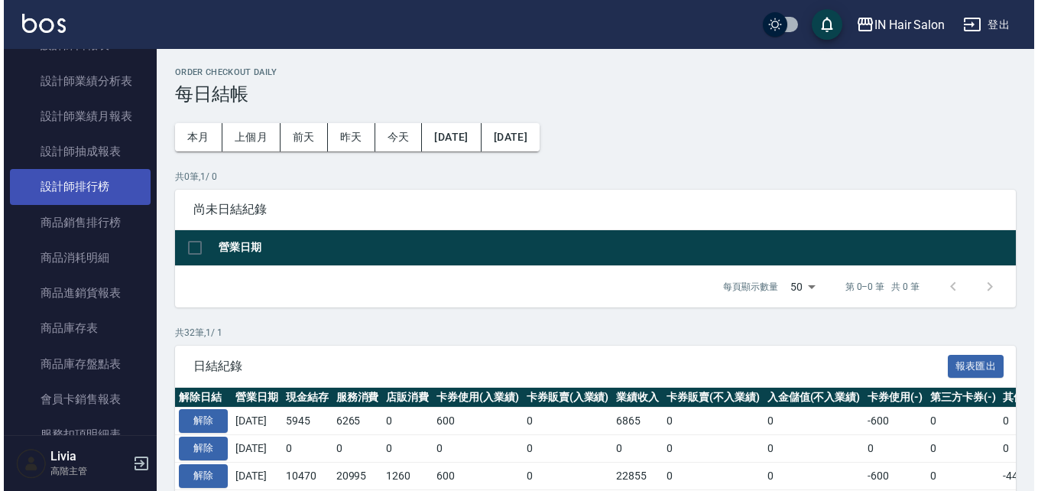
scroll to position [688, 0]
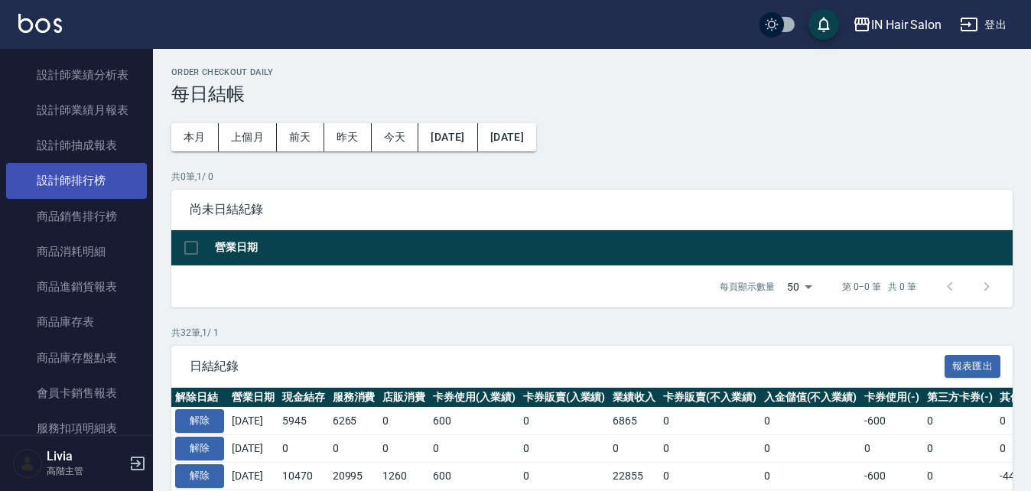
click at [86, 174] on link "設計師排行榜" at bounding box center [76, 180] width 141 height 35
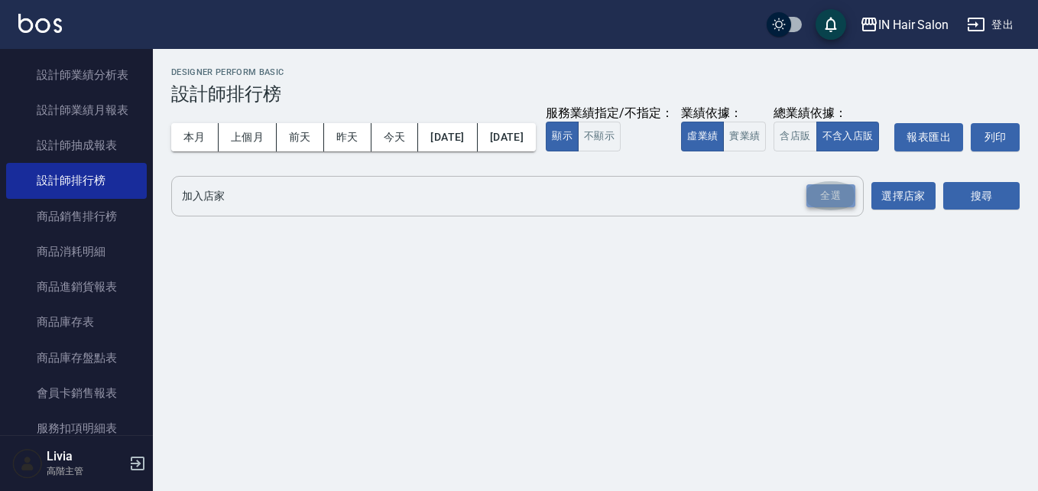
click at [847, 208] on div "全選" at bounding box center [831, 196] width 49 height 24
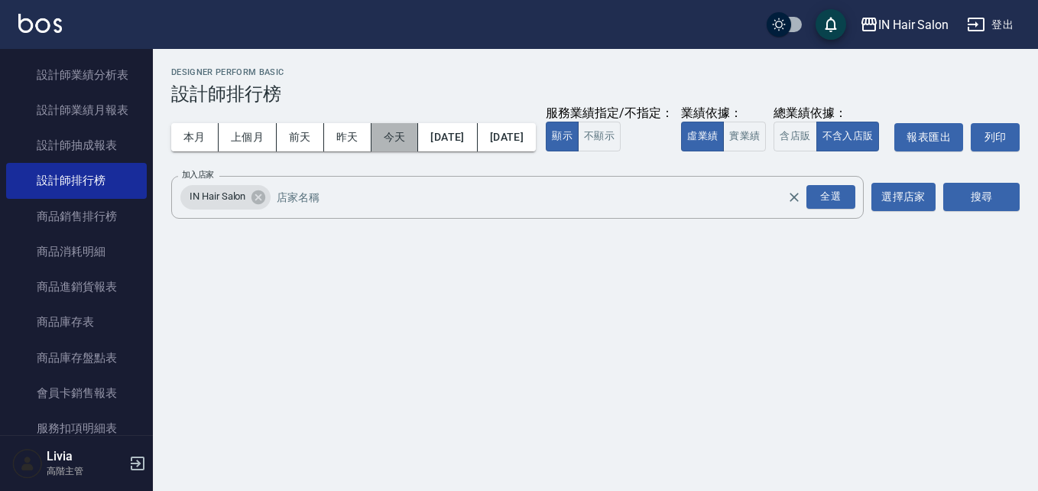
click at [401, 132] on button "今天" at bounding box center [395, 137] width 47 height 28
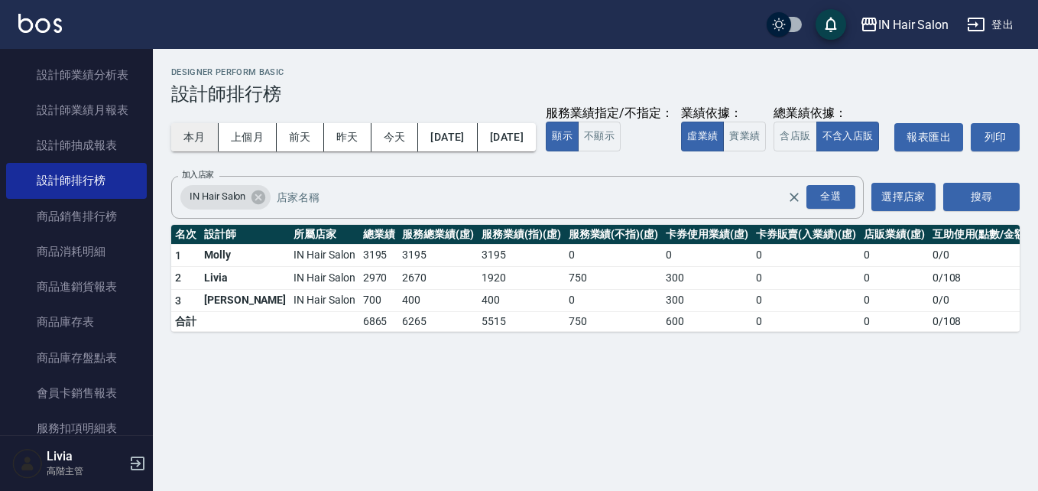
click at [192, 132] on button "本月" at bounding box center [194, 137] width 47 height 28
